Goal: Information Seeking & Learning: Learn about a topic

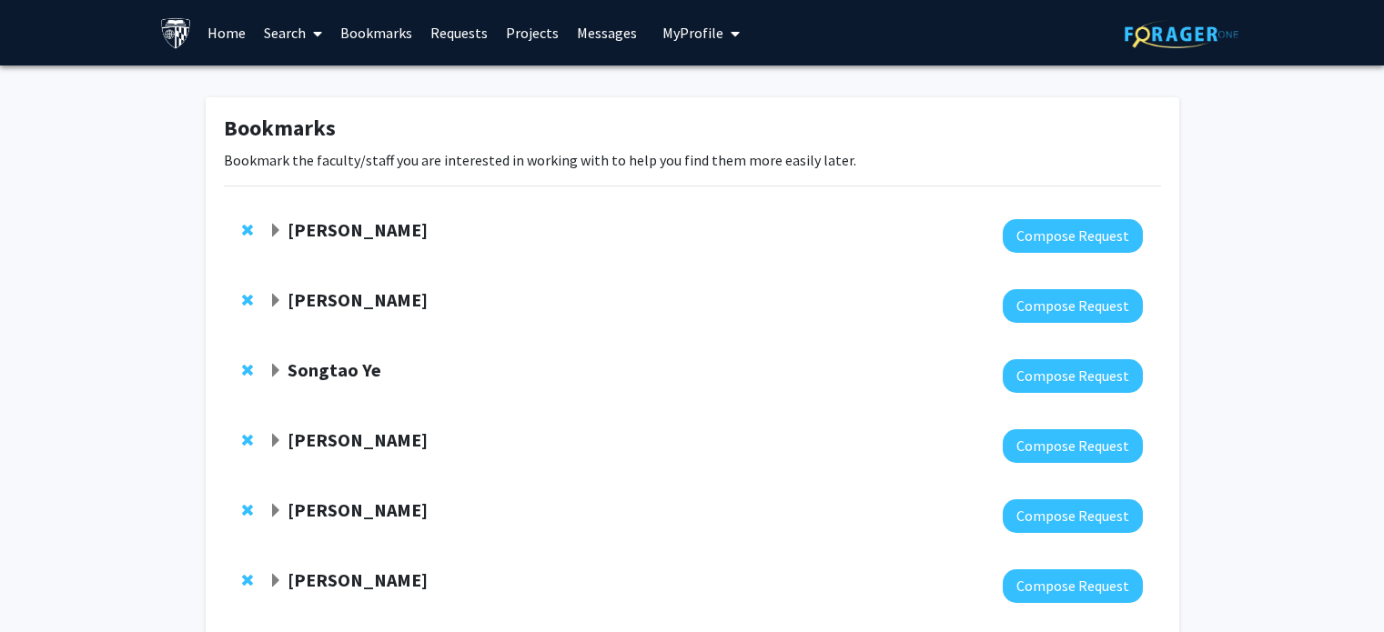
scroll to position [382, 0]
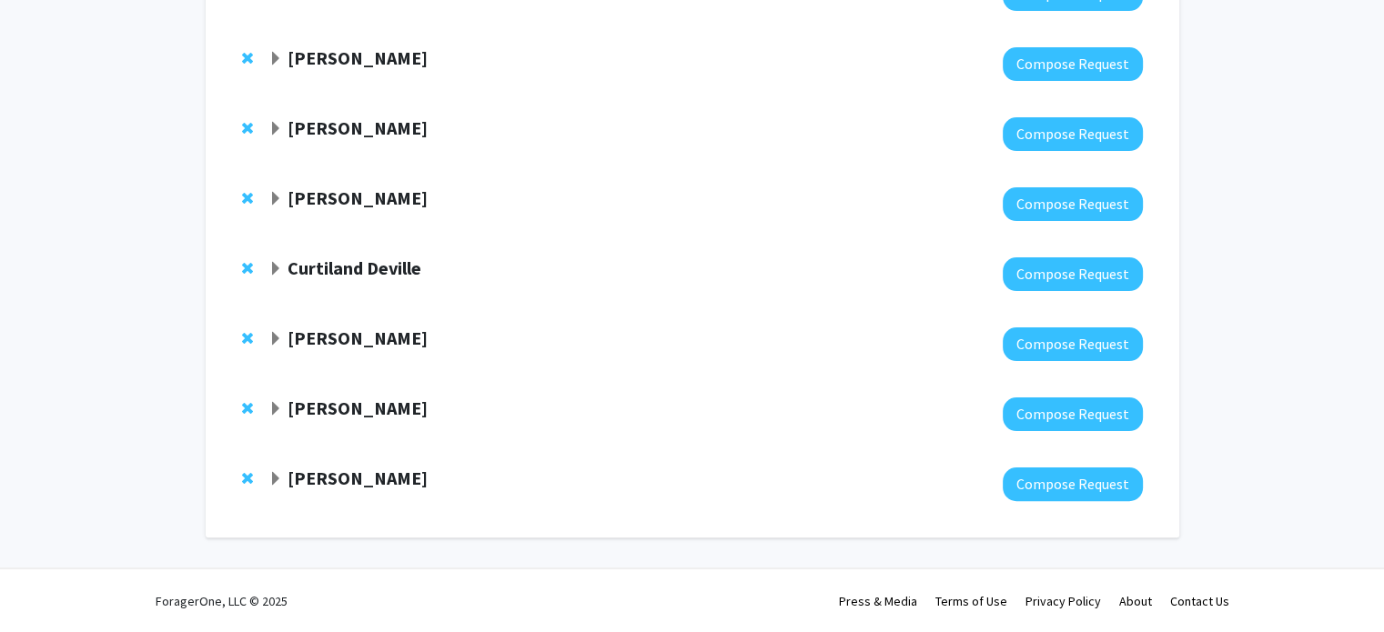
click at [338, 204] on strong "[PERSON_NAME]" at bounding box center [358, 198] width 140 height 23
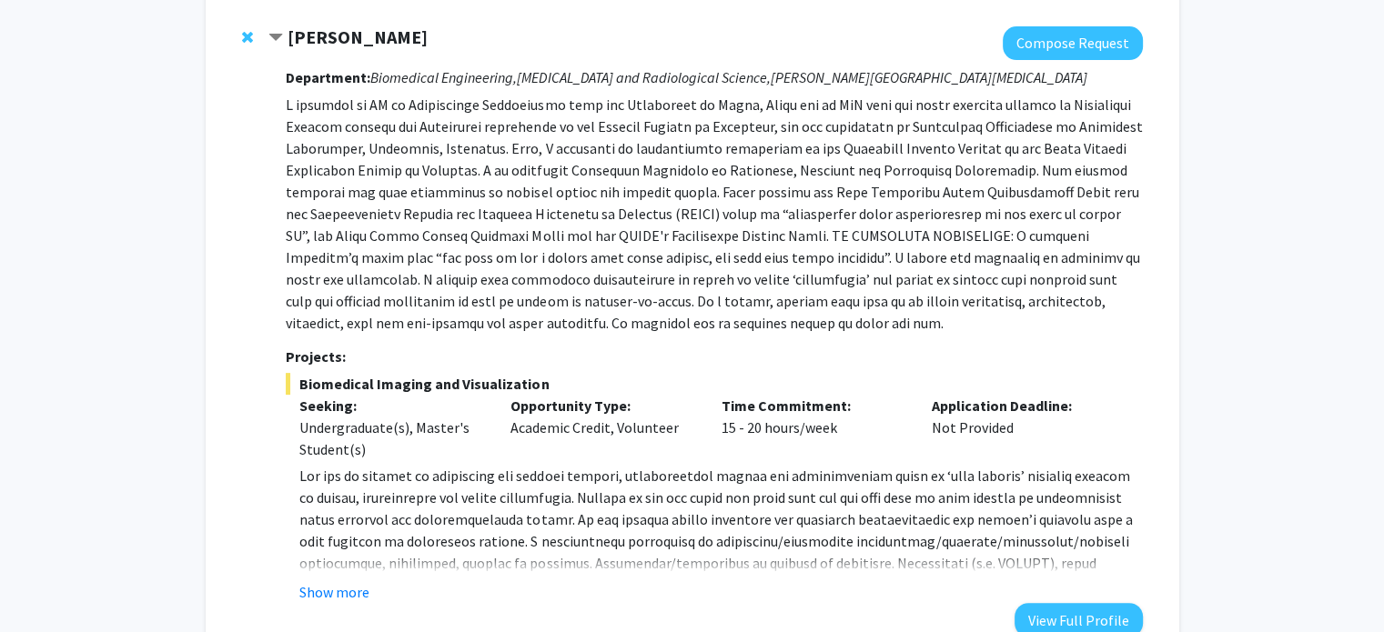
scroll to position [545, 0]
click at [371, 490] on span at bounding box center [715, 550] width 833 height 171
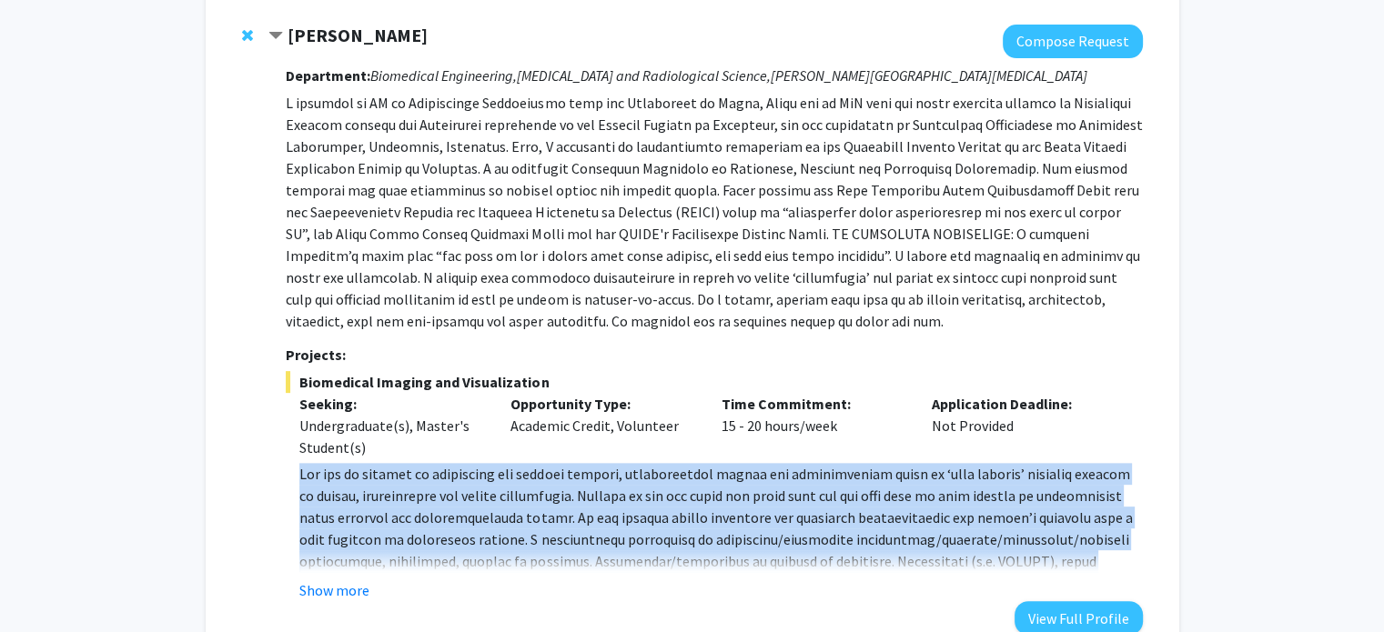
click at [371, 490] on span at bounding box center [715, 550] width 833 height 171
click at [356, 520] on span at bounding box center [715, 550] width 833 height 171
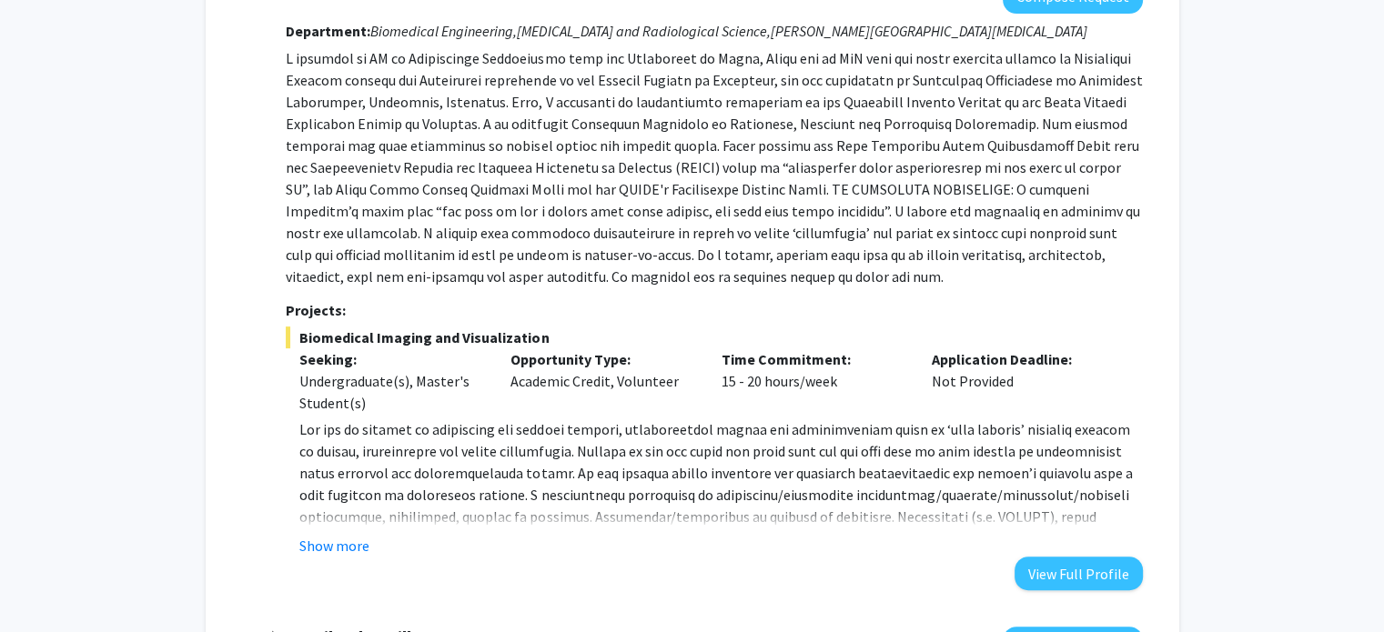
scroll to position [592, 0]
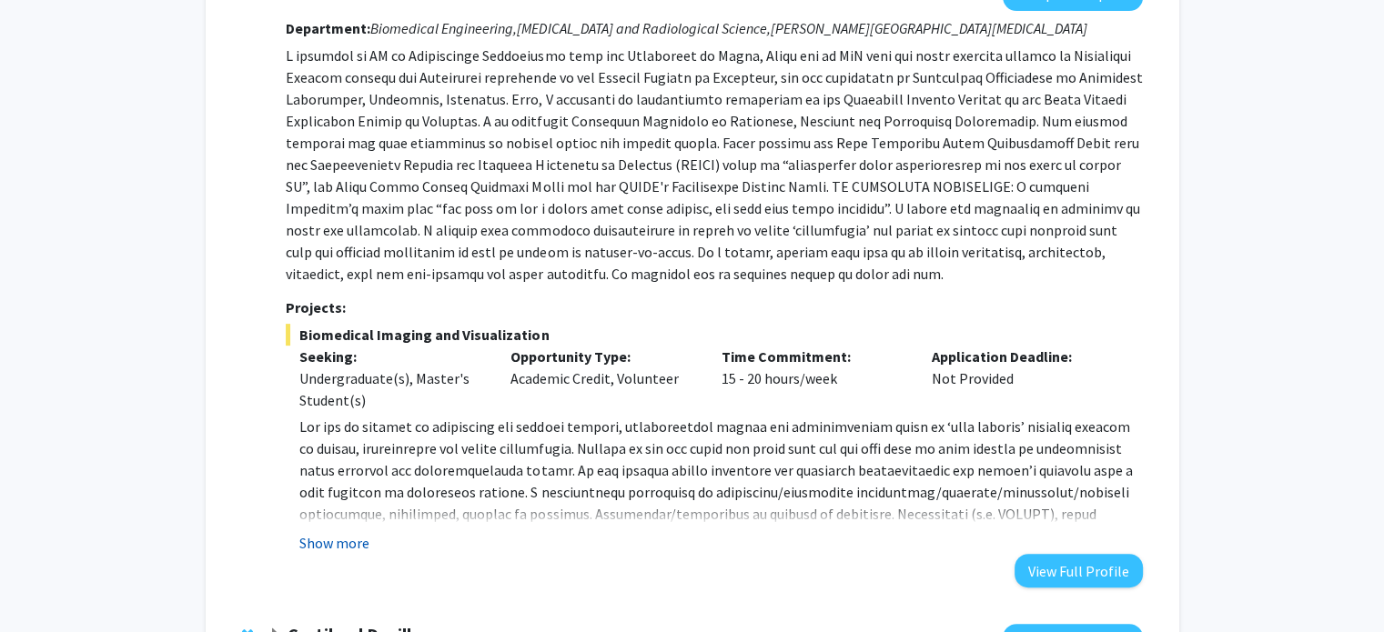
click at [349, 541] on button "Show more" at bounding box center [334, 543] width 70 height 22
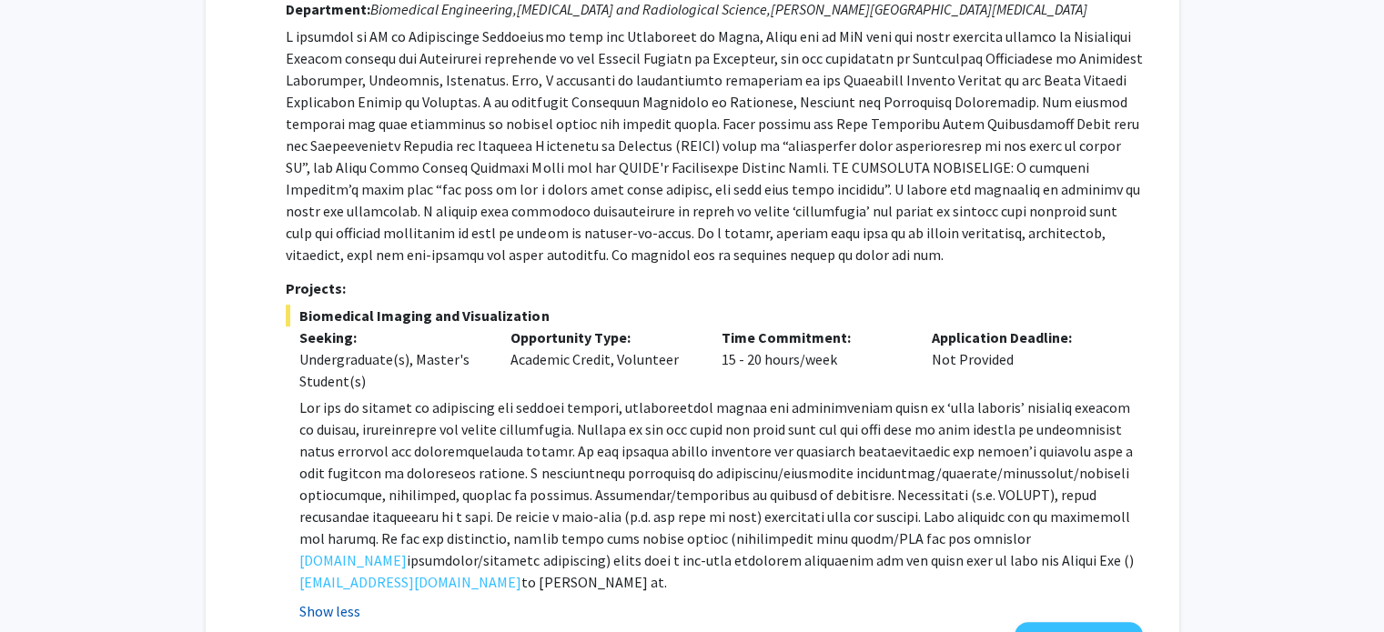
scroll to position [611, 0]
click at [571, 507] on p "[DOMAIN_NAME] ) to [PERSON_NAME] at [EMAIL_ADDRESS][DOMAIN_NAME] ." at bounding box center [720, 496] width 843 height 197
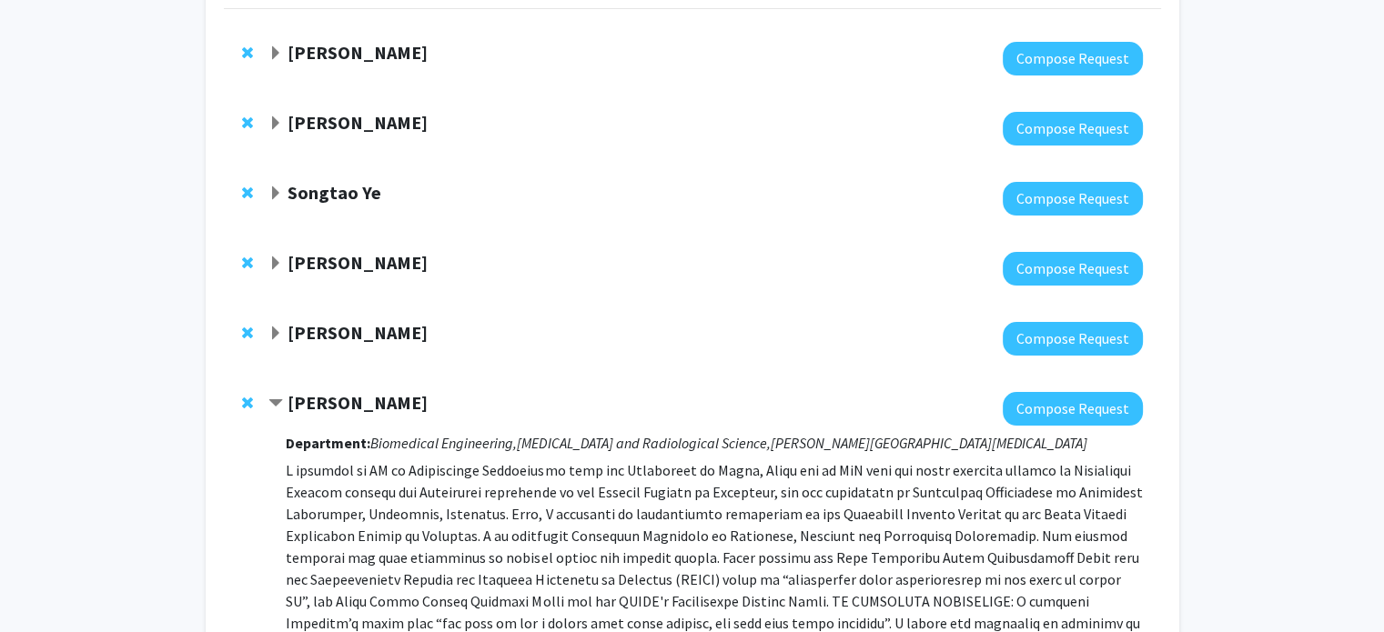
scroll to position [167, 0]
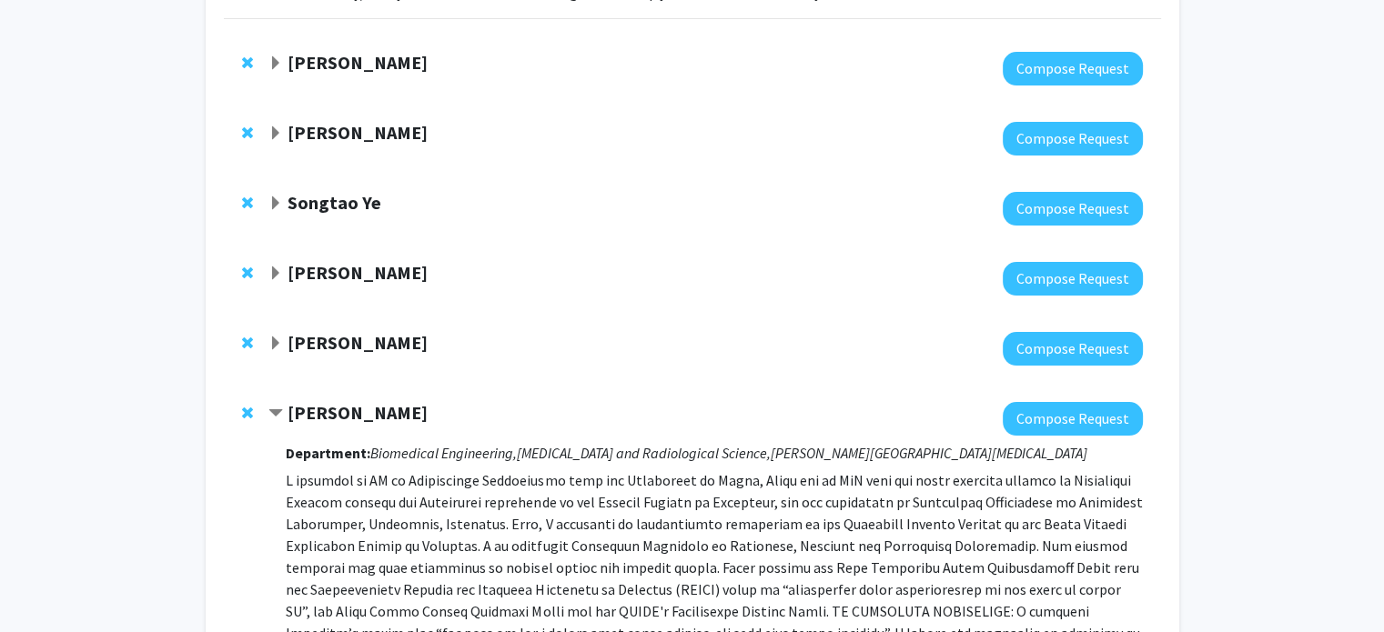
click at [249, 408] on span "Remove Arvind Pathak from bookmarks" at bounding box center [247, 413] width 11 height 15
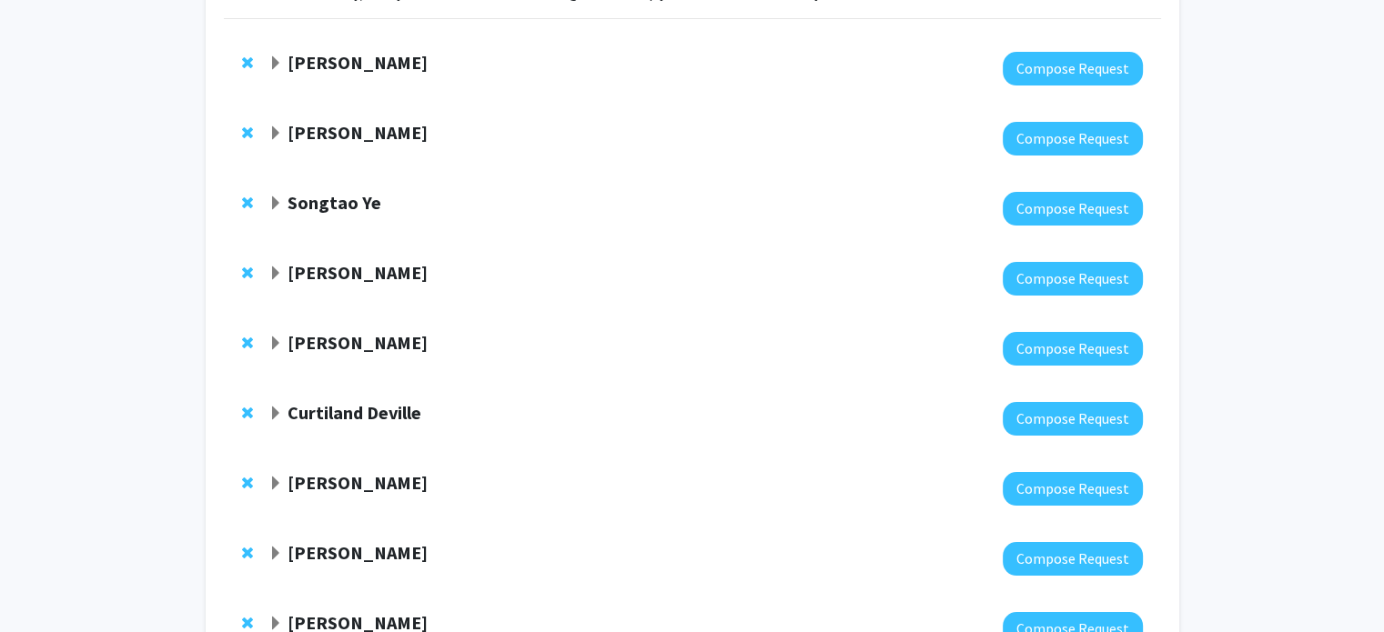
click at [321, 421] on strong "Curtiland Deville" at bounding box center [355, 412] width 134 height 23
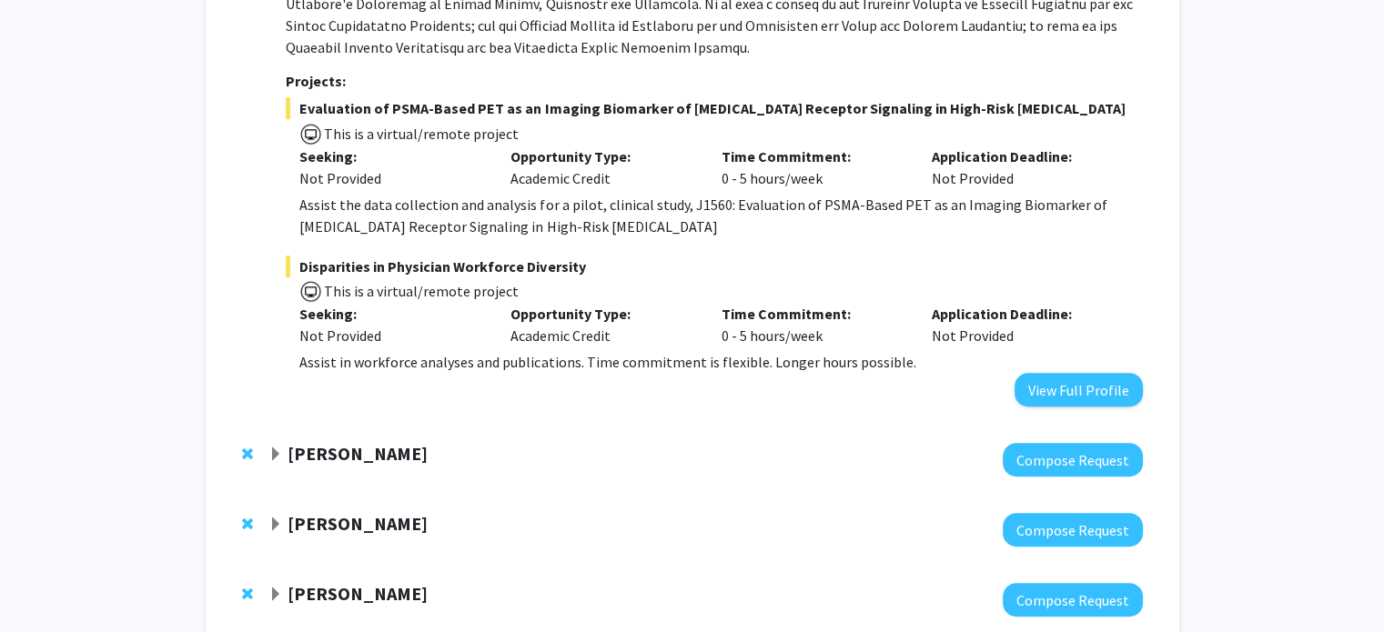
scroll to position [953, 0]
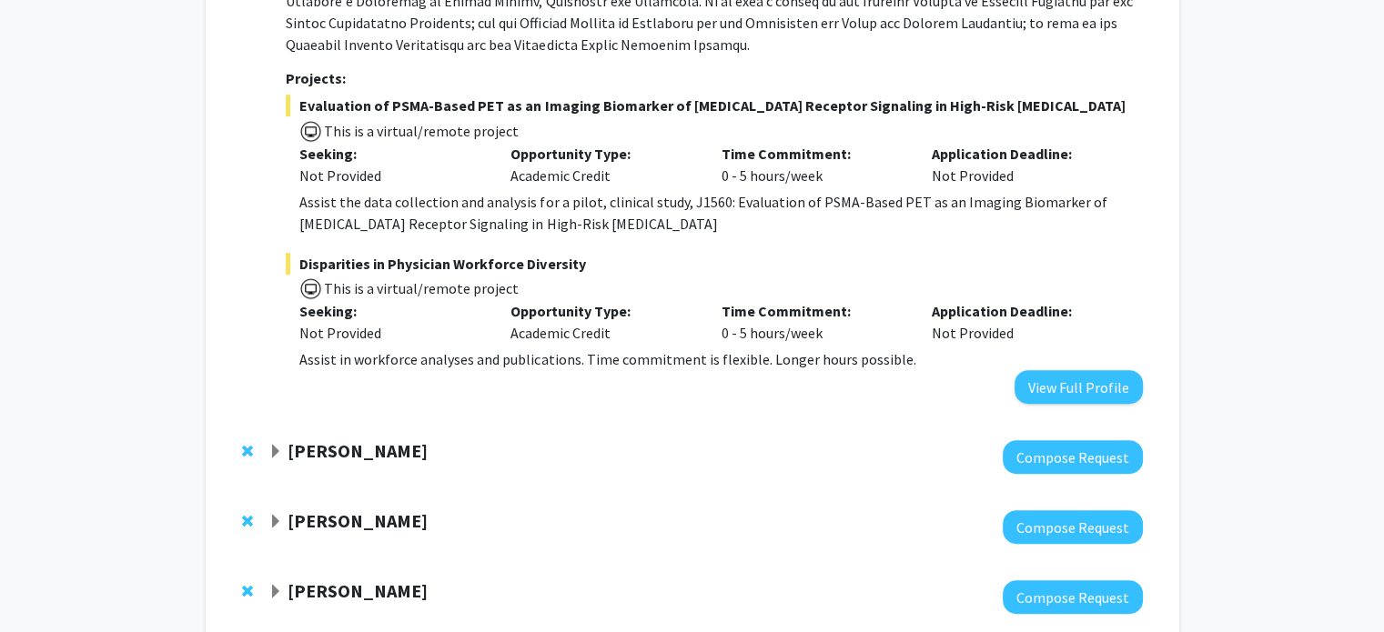
click at [360, 439] on strong "[PERSON_NAME]" at bounding box center [358, 450] width 140 height 23
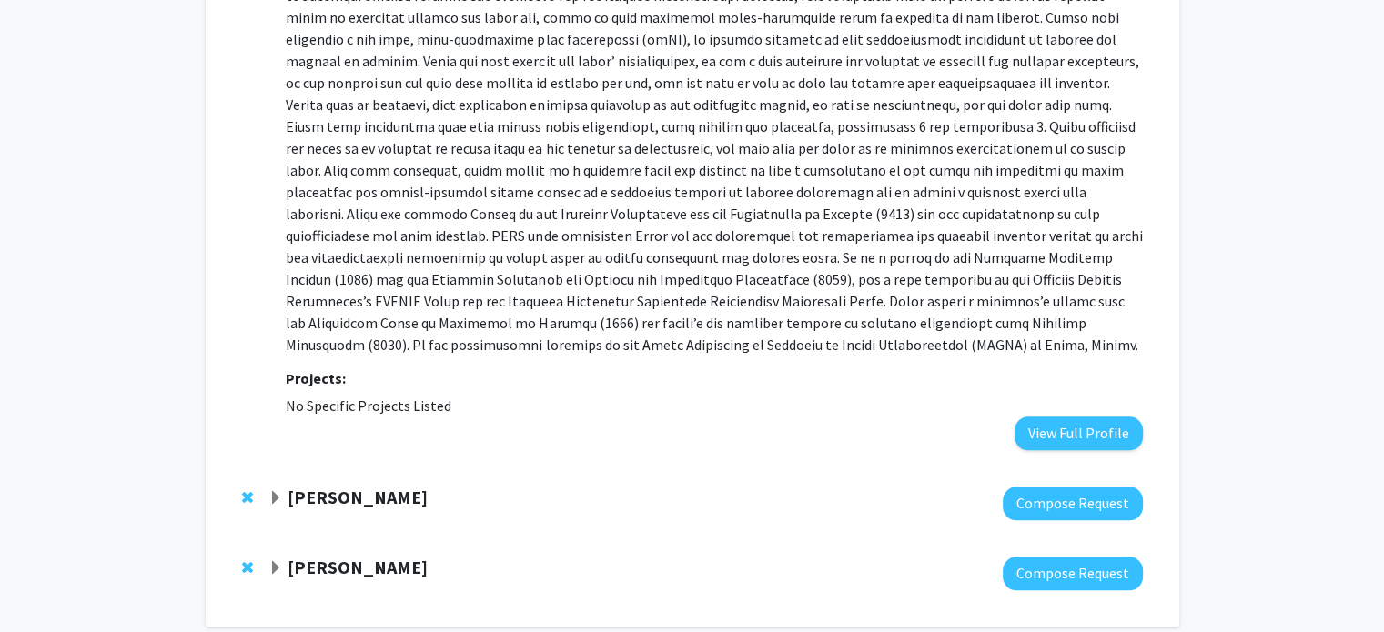
scroll to position [1938, 0]
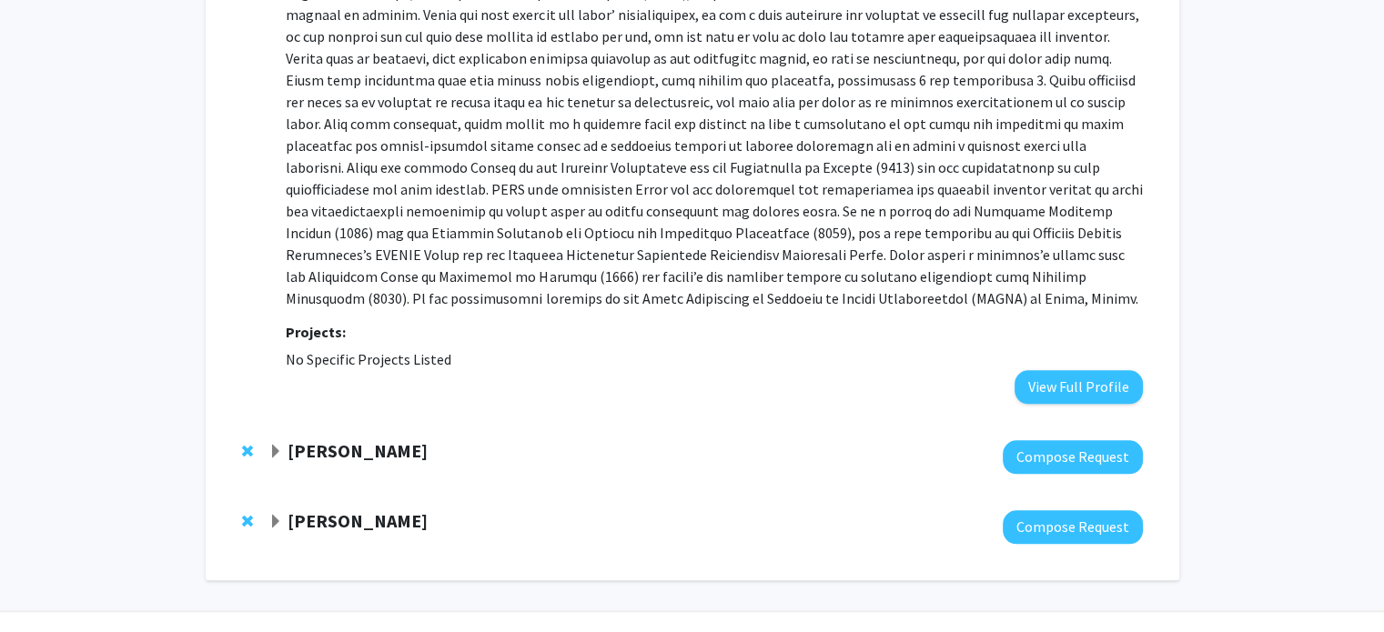
click at [337, 440] on div at bounding box center [705, 457] width 874 height 34
click at [366, 439] on strong "[PERSON_NAME]" at bounding box center [358, 450] width 140 height 23
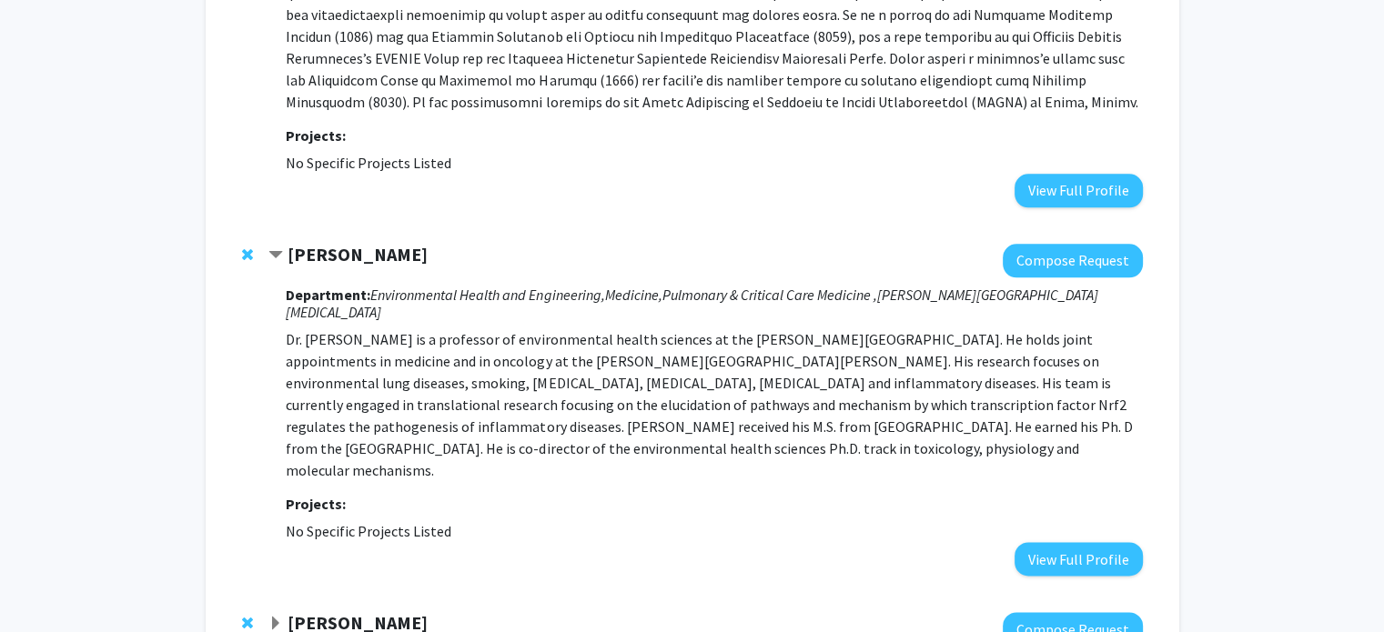
scroll to position [2136, 0]
click at [324, 611] on strong "[PERSON_NAME]" at bounding box center [358, 622] width 140 height 23
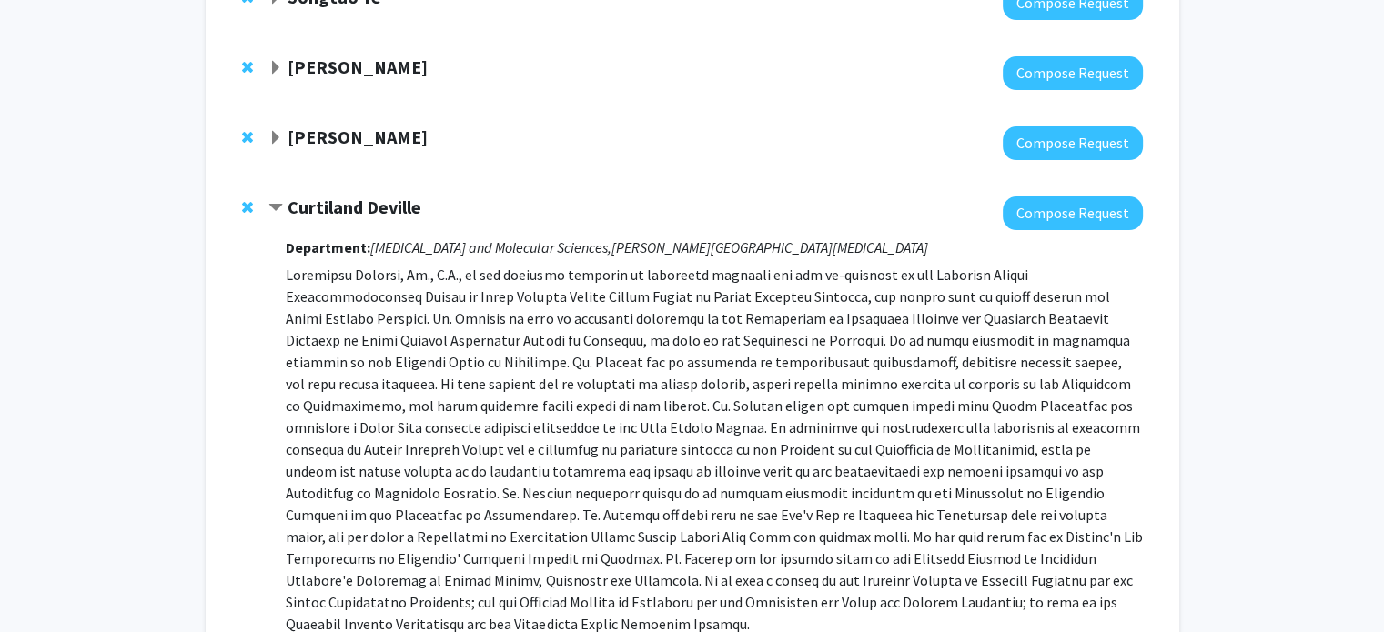
scroll to position [370, 0]
